Goal: Obtain resource: Download file/media

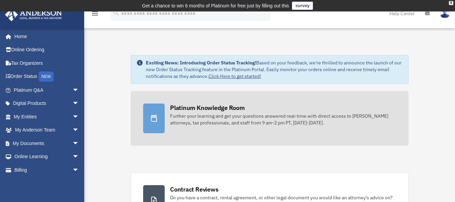
click at [195, 127] on link "Platinum Knowledge Room Further your learning and get your questions answered r…" at bounding box center [270, 118] width 278 height 55
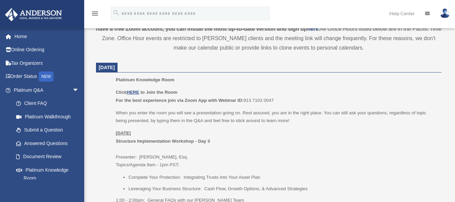
scroll to position [260, 0]
click at [137, 92] on u "HERE" at bounding box center [133, 91] width 12 height 5
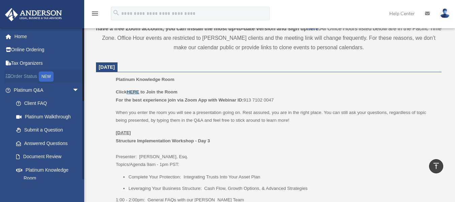
scroll to position [247, 0]
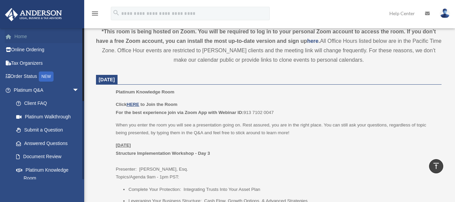
click at [23, 35] on link "Home" at bounding box center [47, 36] width 85 height 13
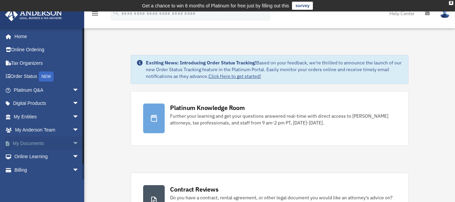
click at [72, 143] on span "arrow_drop_down" at bounding box center [78, 143] width 13 height 14
click at [57, 154] on link "Box" at bounding box center [49, 156] width 80 height 13
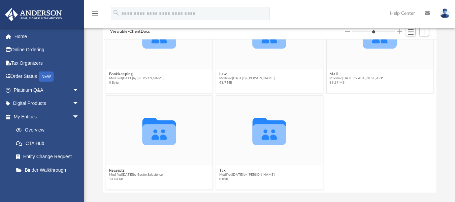
scroll to position [74, 0]
click at [257, 64] on div "Collaborated Folder" at bounding box center [269, 33] width 107 height 69
click at [242, 80] on span "43.7 MB" at bounding box center [247, 82] width 56 height 4
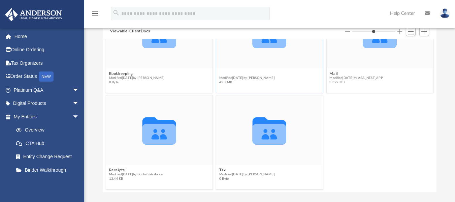
click at [242, 74] on button "Law" at bounding box center [247, 73] width 56 height 4
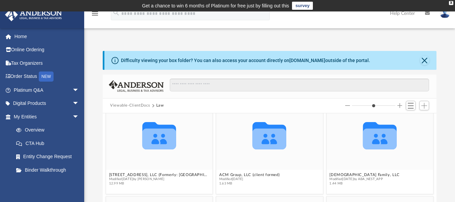
scroll to position [15, 0]
click at [127, 174] on button "[STREET_ADDRESS], LLC (Formerly: [GEOGRAPHIC_DATA], LLC - client formed)" at bounding box center [159, 174] width 101 height 4
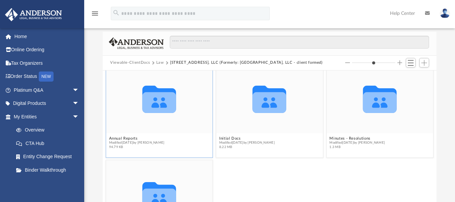
scroll to position [0, 0]
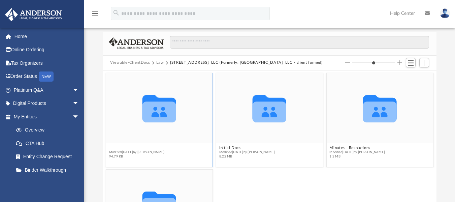
click at [126, 146] on button "Annual Reports" at bounding box center [137, 147] width 56 height 4
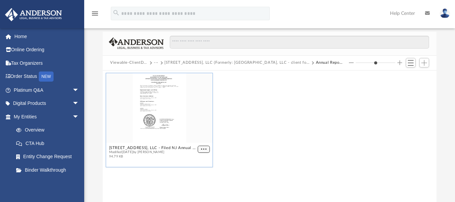
click at [203, 148] on span "More options" at bounding box center [203, 148] width 5 height 3
click at [195, 161] on li "Preview" at bounding box center [196, 161] width 20 height 7
type input "*"
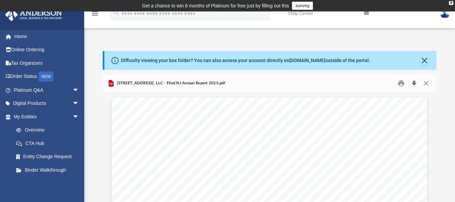
click at [413, 82] on button "Download" at bounding box center [414, 83] width 12 height 10
